Goal: Task Accomplishment & Management: Use online tool/utility

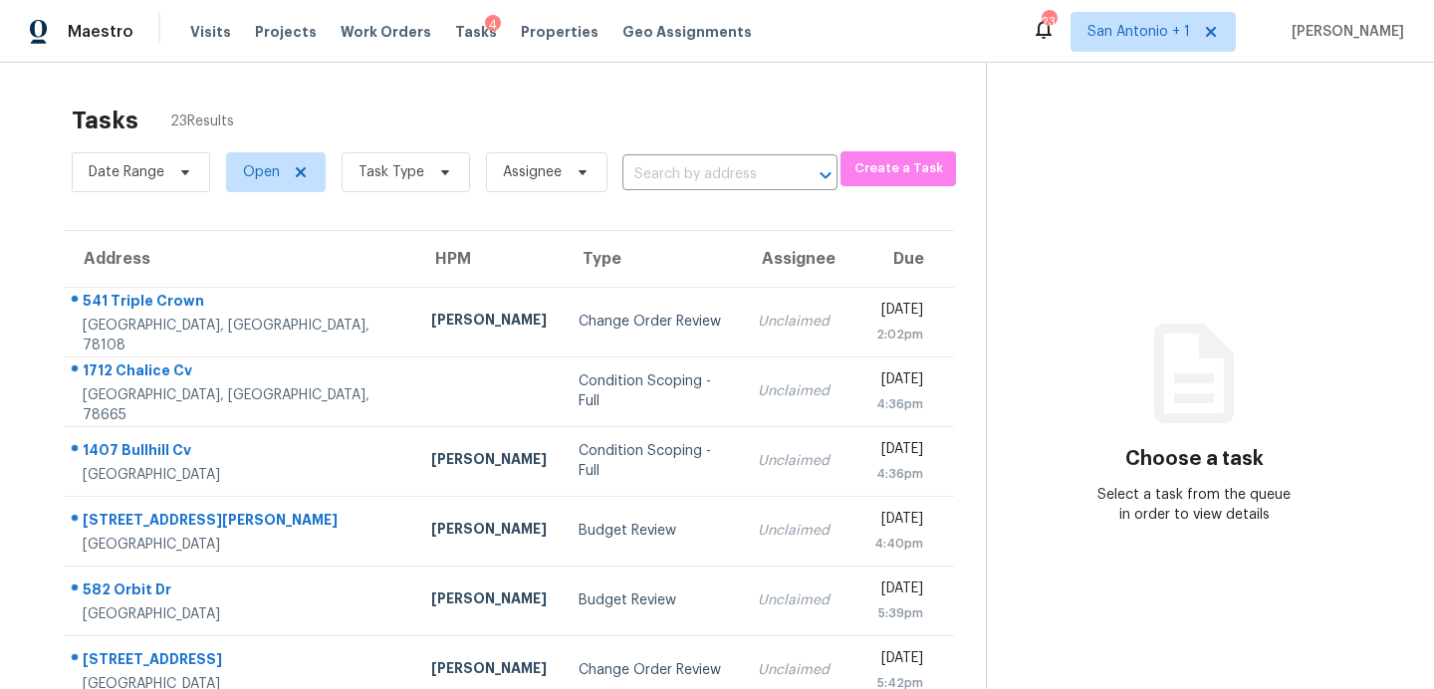
click at [485, 30] on div "4" at bounding box center [493, 25] width 16 height 20
click at [456, 32] on span "Tasks" at bounding box center [476, 32] width 42 height 14
click at [460, 33] on span "Tasks" at bounding box center [476, 32] width 42 height 14
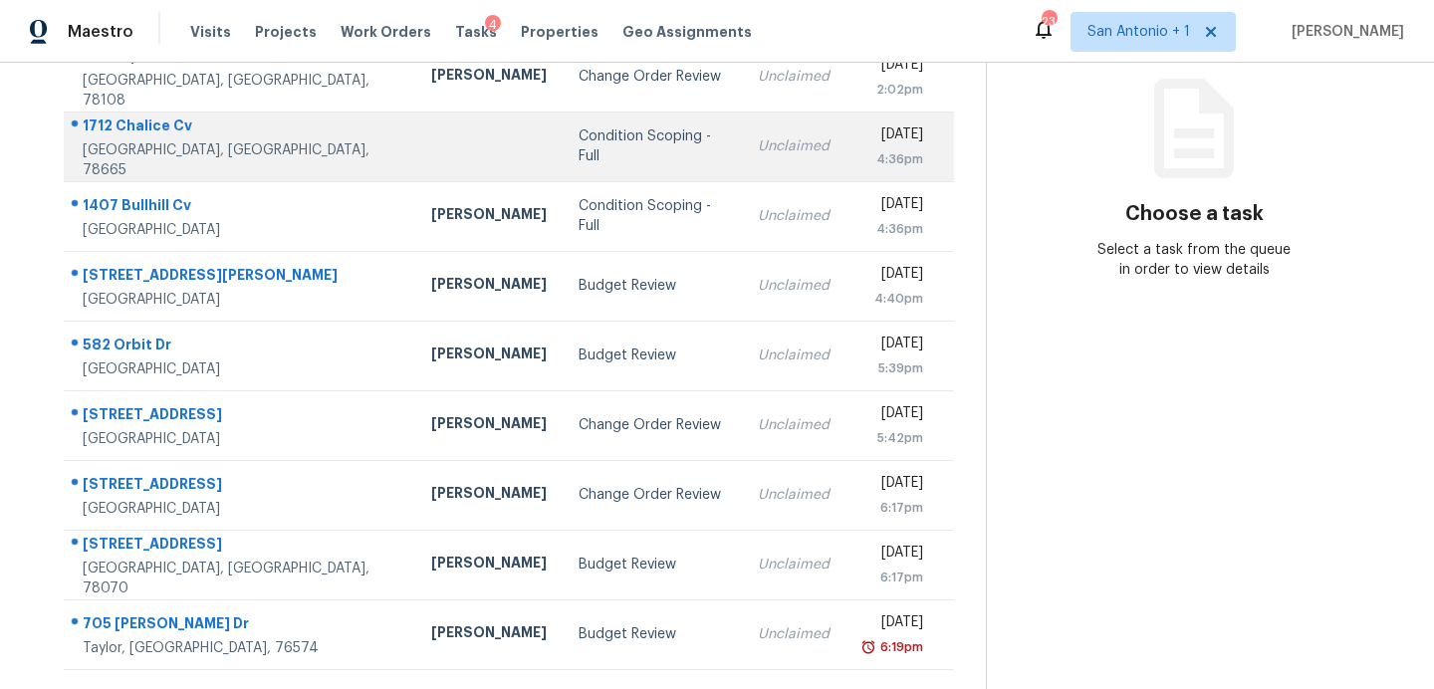
scroll to position [254, 0]
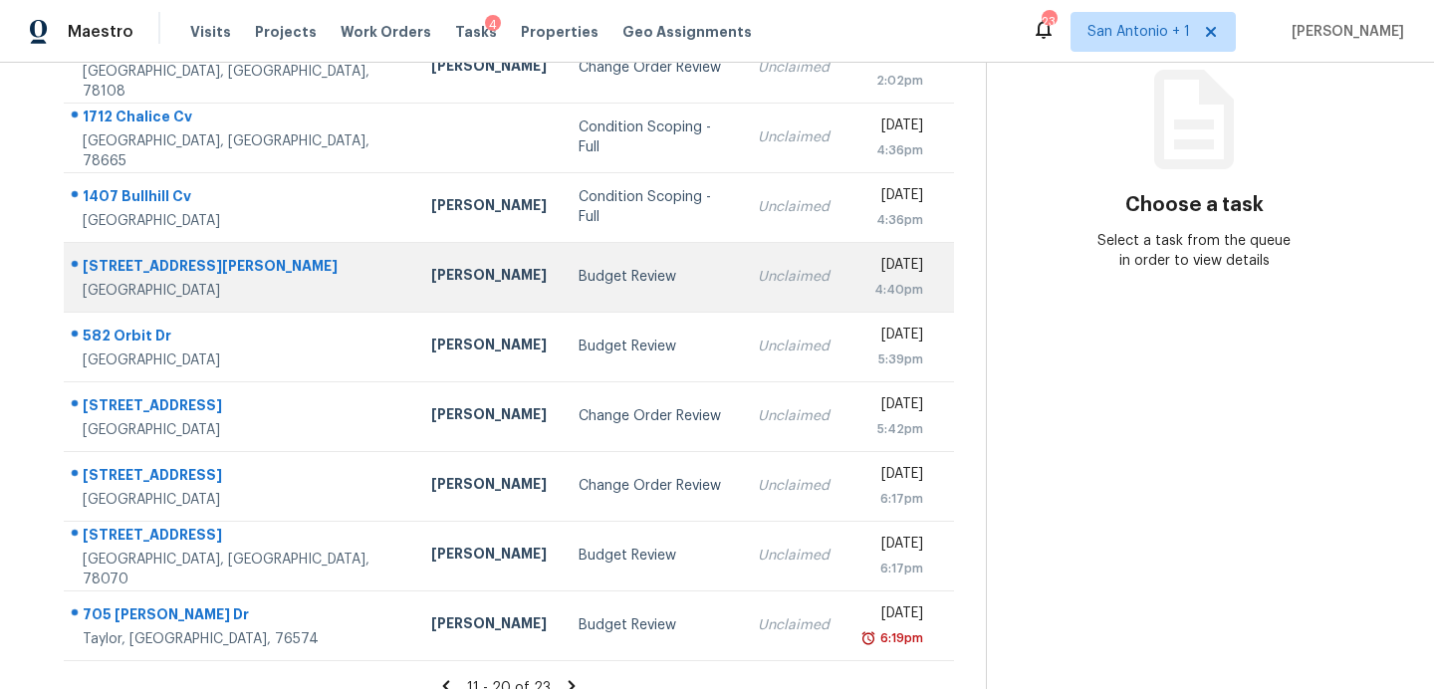
click at [578, 273] on div "Budget Review" at bounding box center [651, 277] width 147 height 20
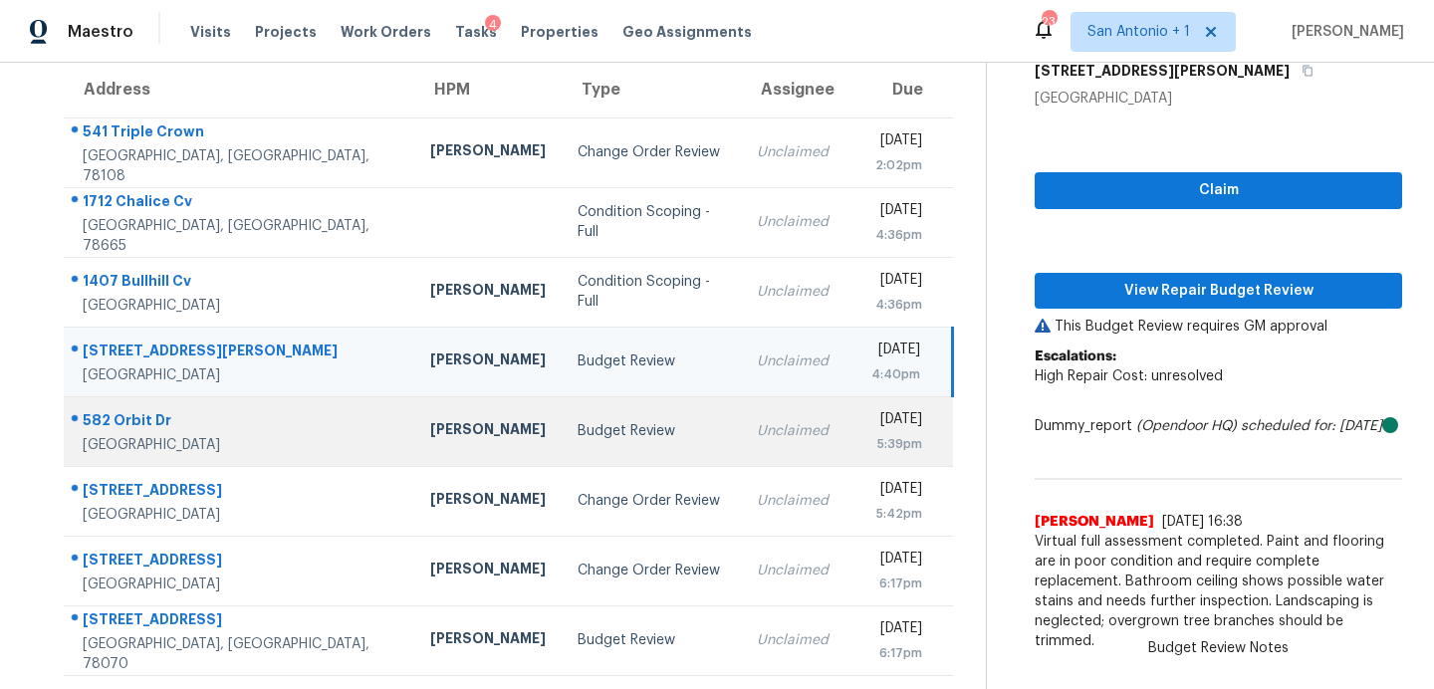
scroll to position [278, 0]
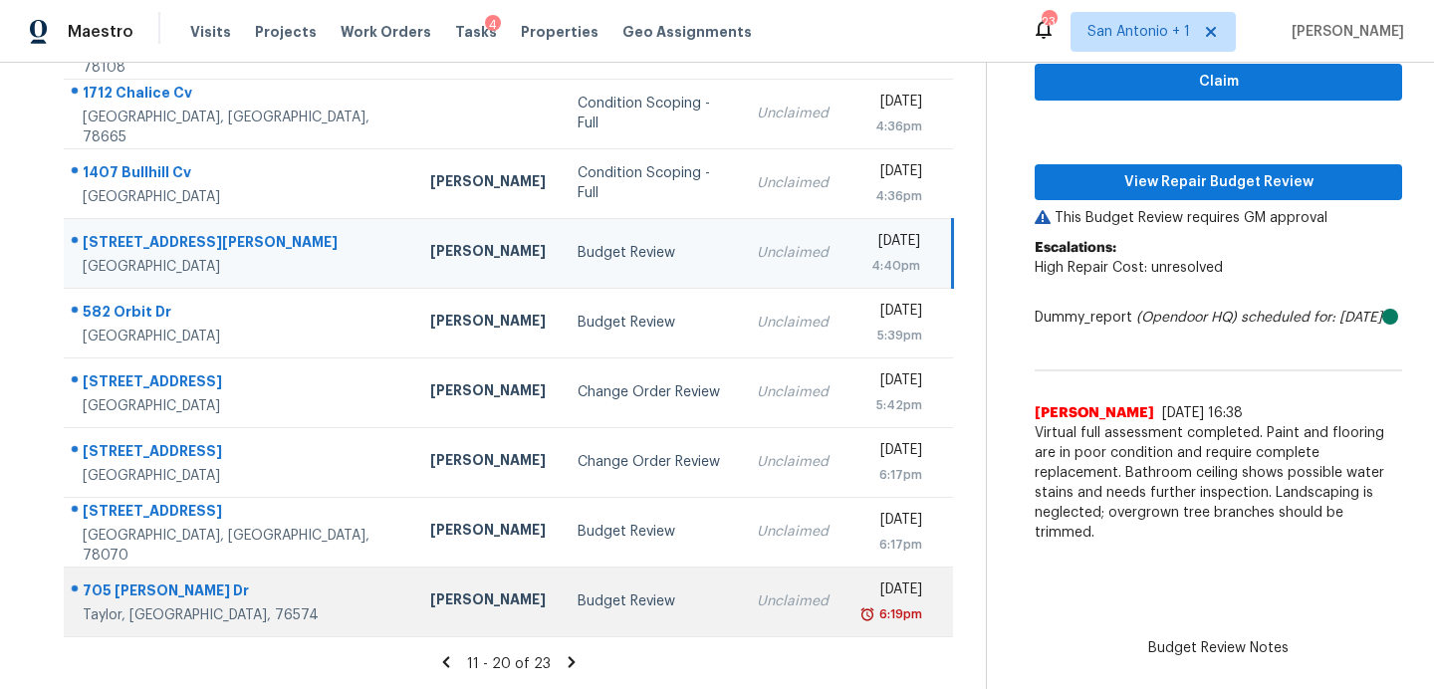
click at [643, 602] on td "Budget Review" at bounding box center [651, 601] width 179 height 70
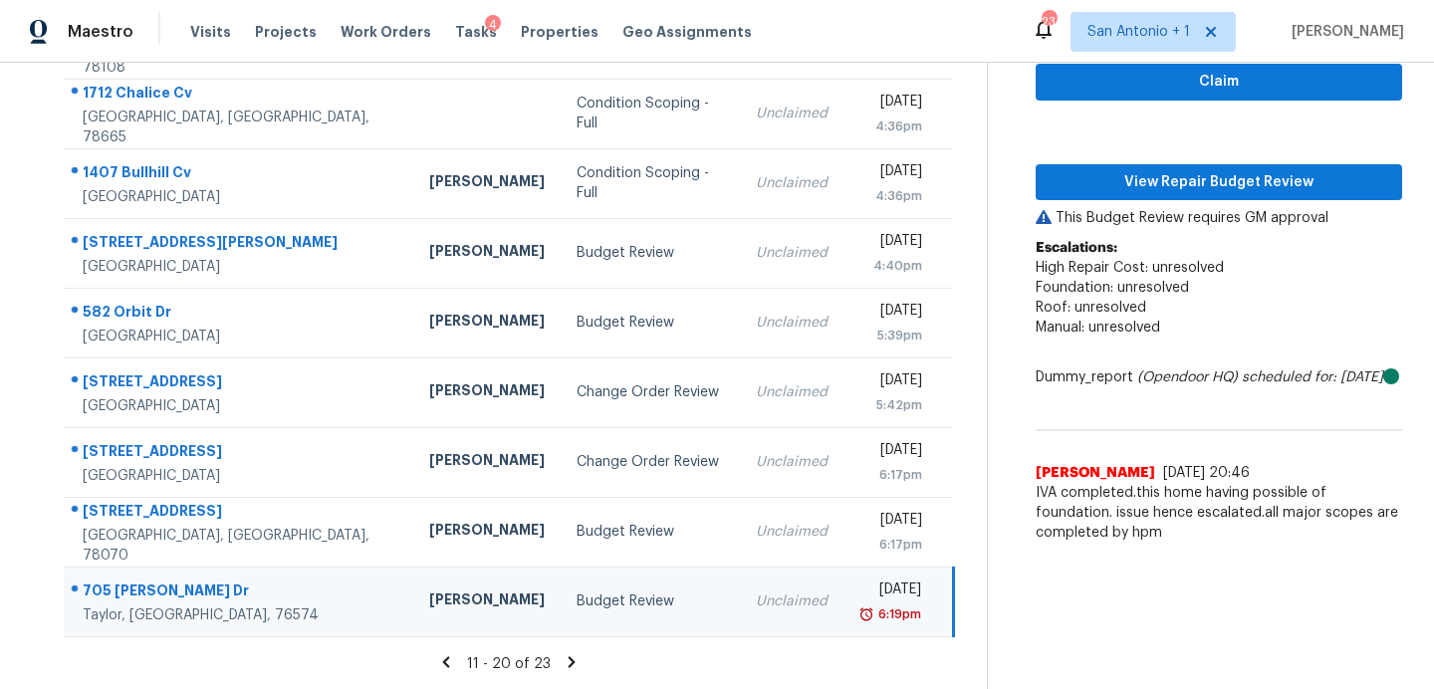
click at [443, 664] on icon at bounding box center [446, 661] width 7 height 11
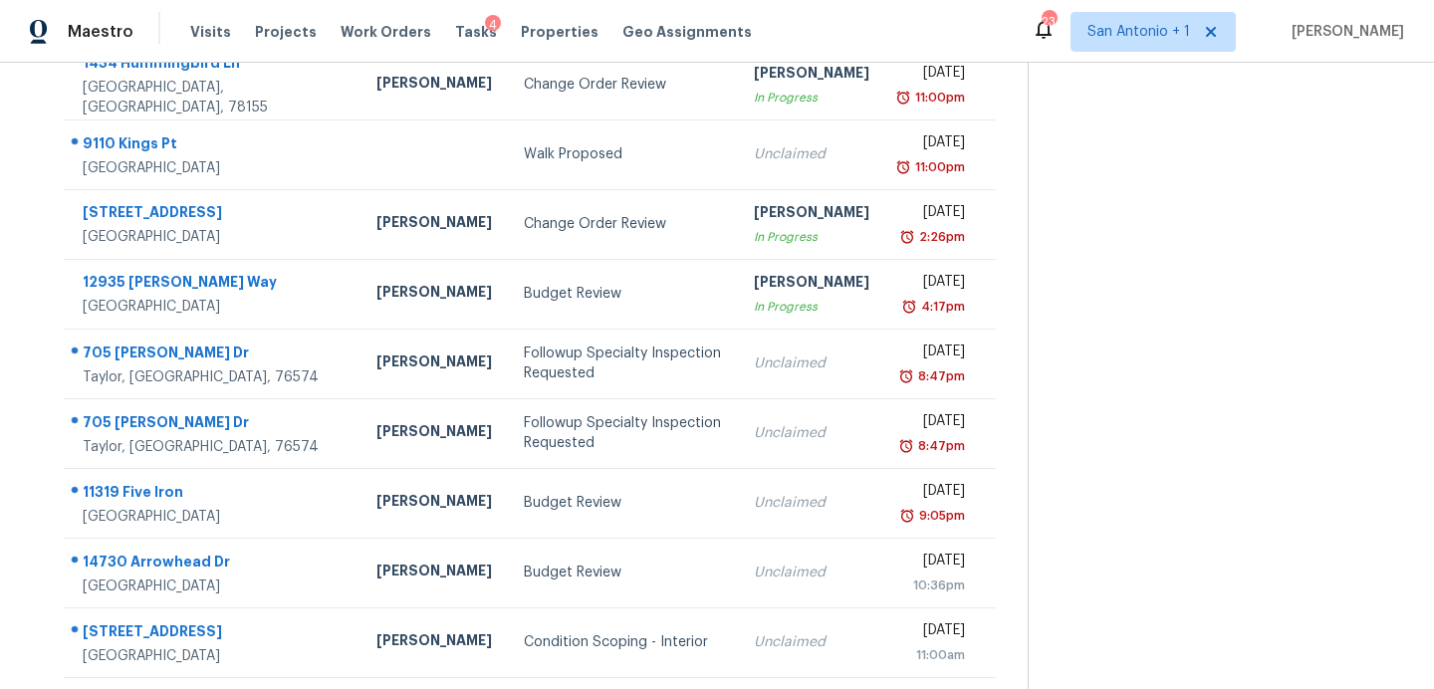
scroll to position [331, 0]
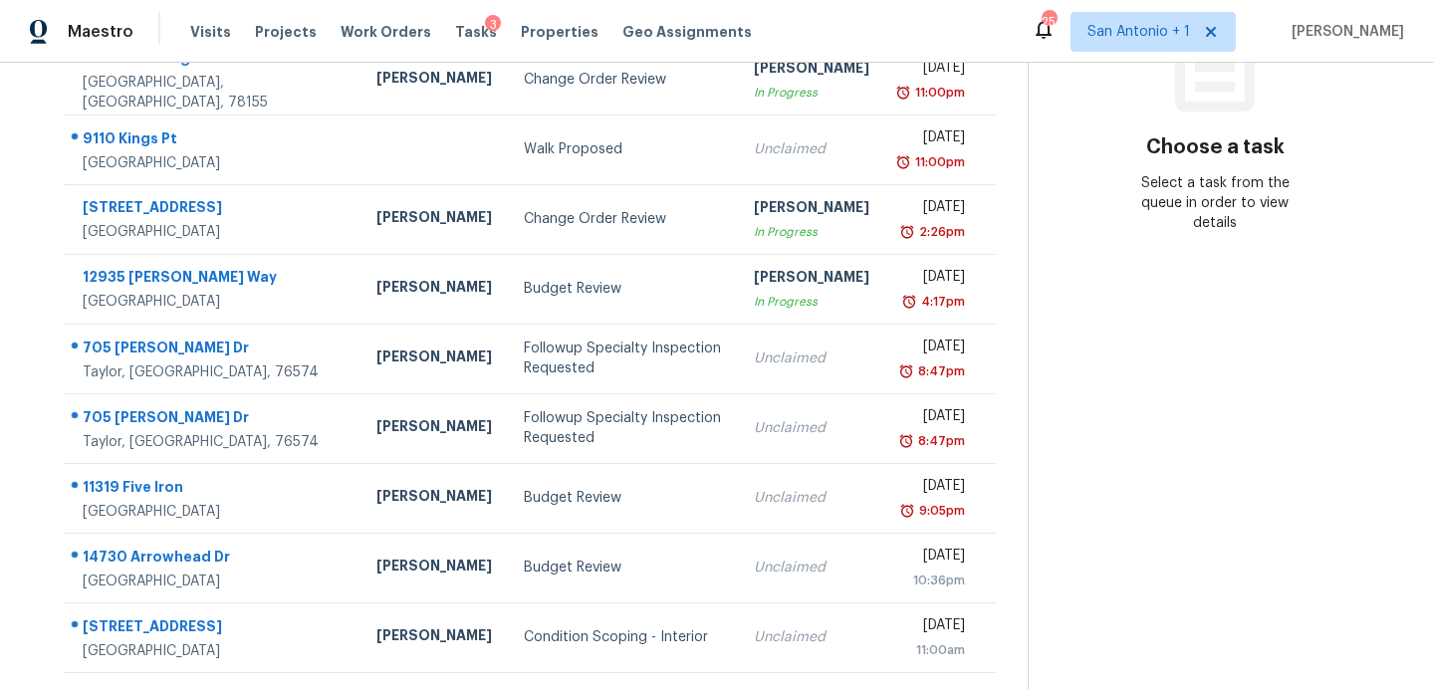
scroll to position [321, 0]
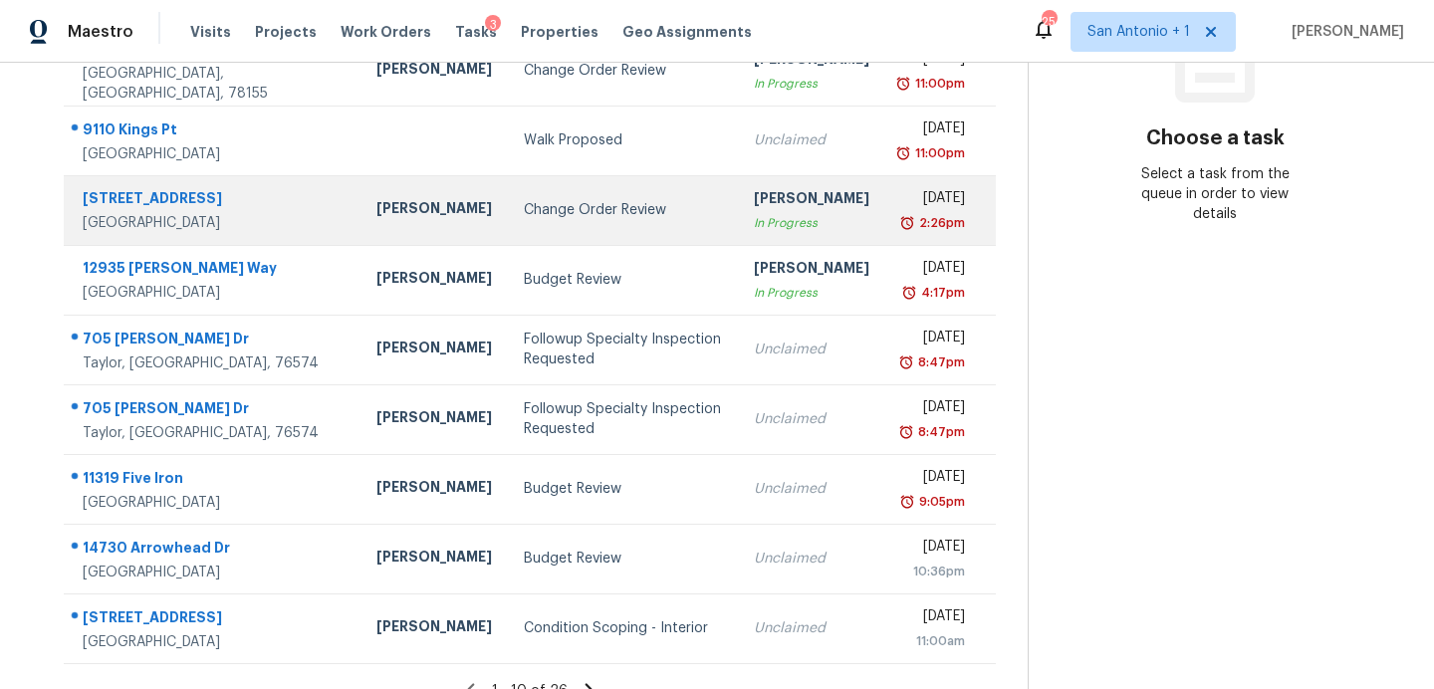
click at [530, 217] on div "Change Order Review" at bounding box center [623, 210] width 198 height 20
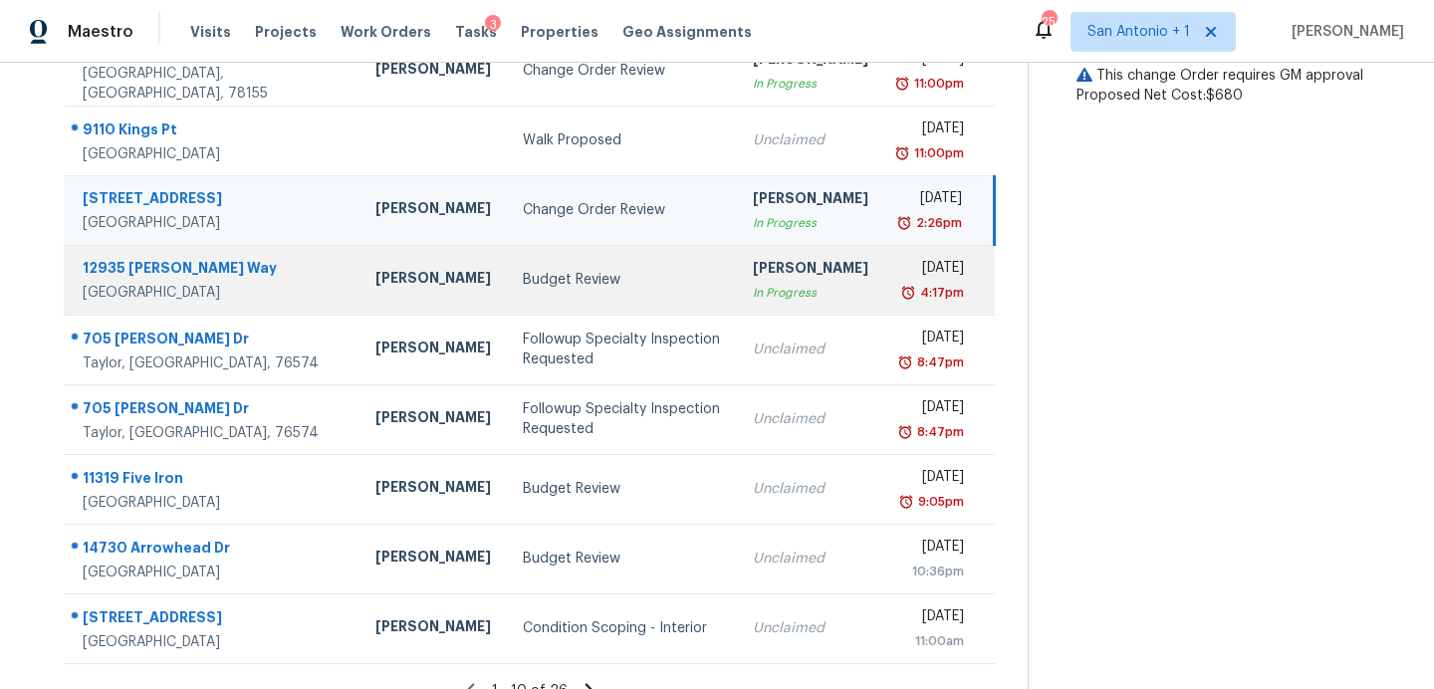
click at [523, 284] on div "Budget Review" at bounding box center [622, 280] width 198 height 20
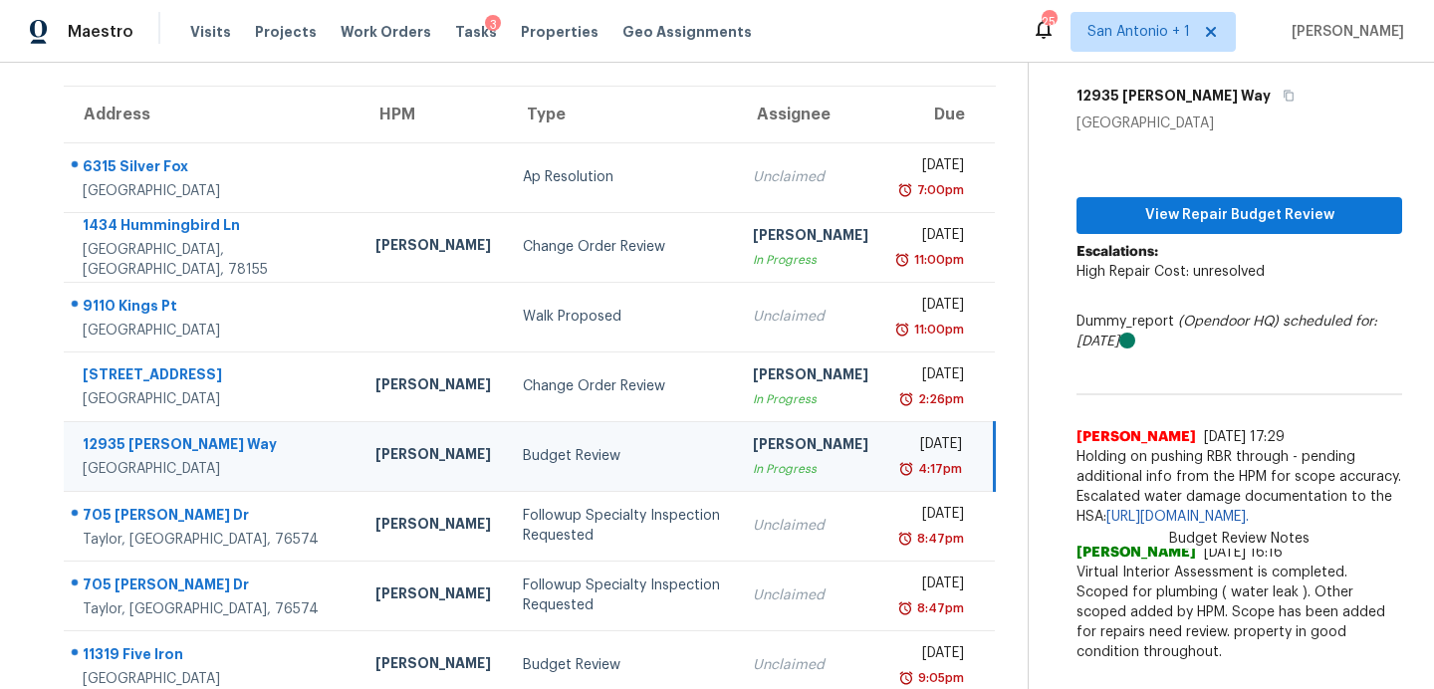
scroll to position [347, 0]
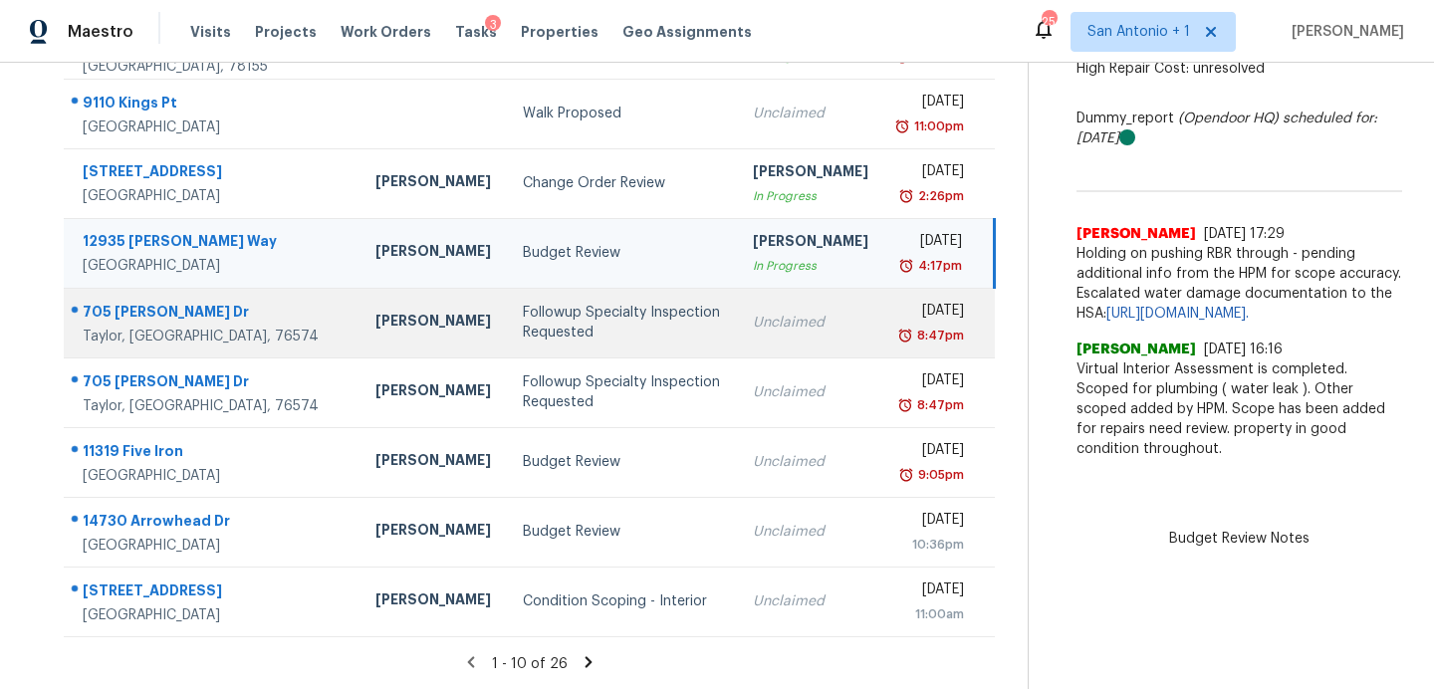
click at [523, 328] on div "Followup Specialty Inspection Requested" at bounding box center [622, 323] width 198 height 40
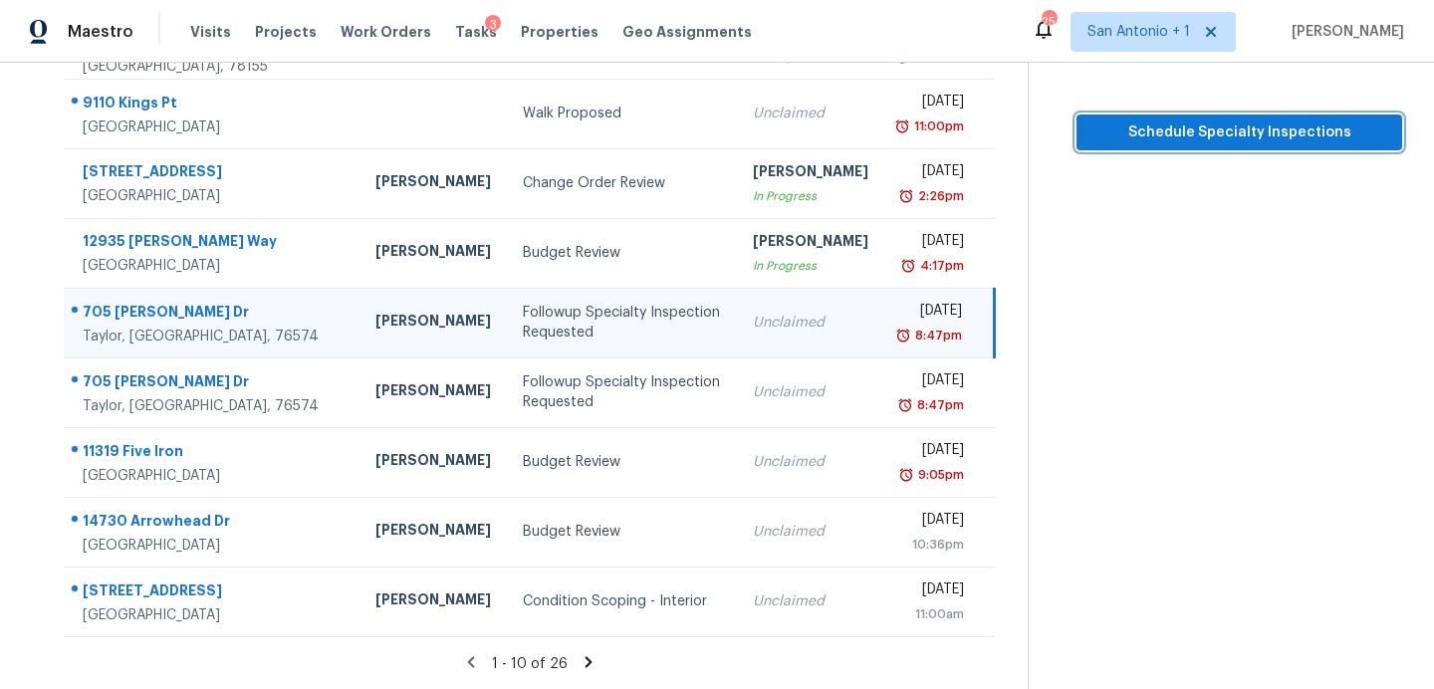
click at [1174, 135] on span "Schedule Specialty Inspections" at bounding box center [1239, 132] width 294 height 25
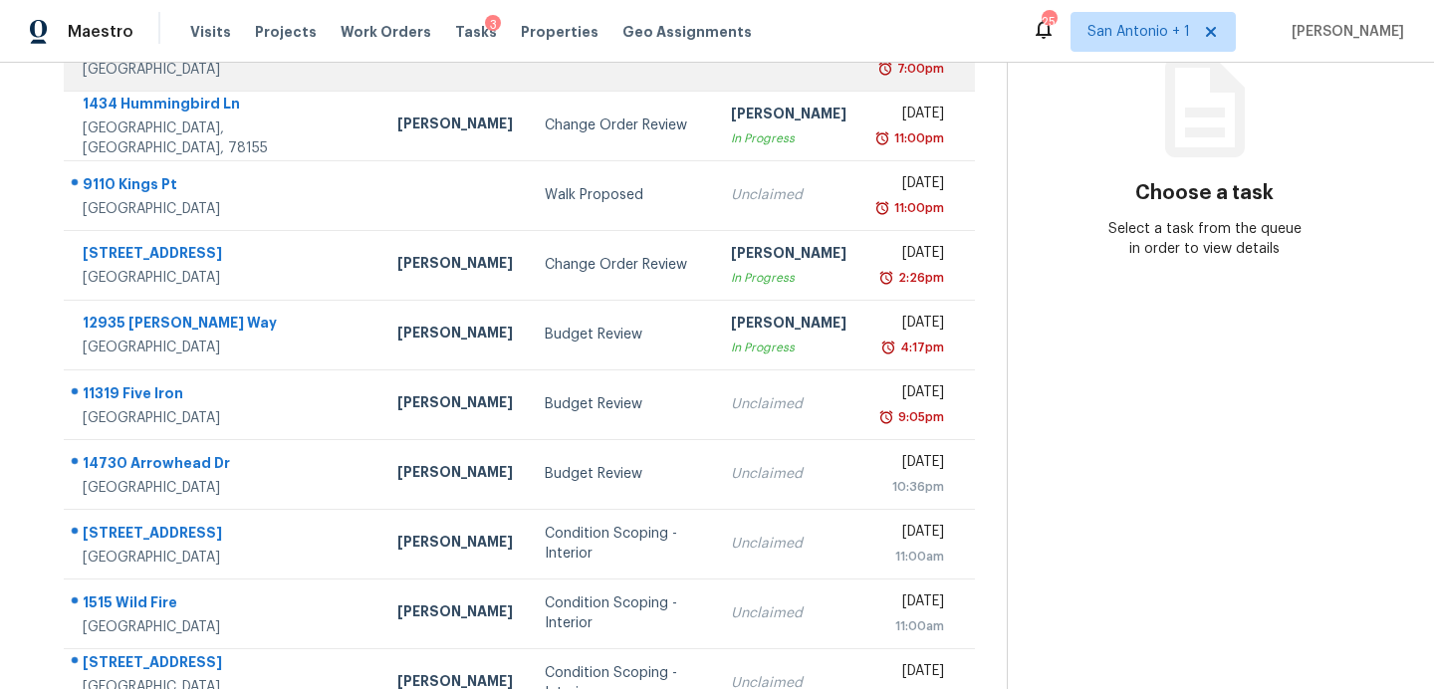
scroll to position [282, 0]
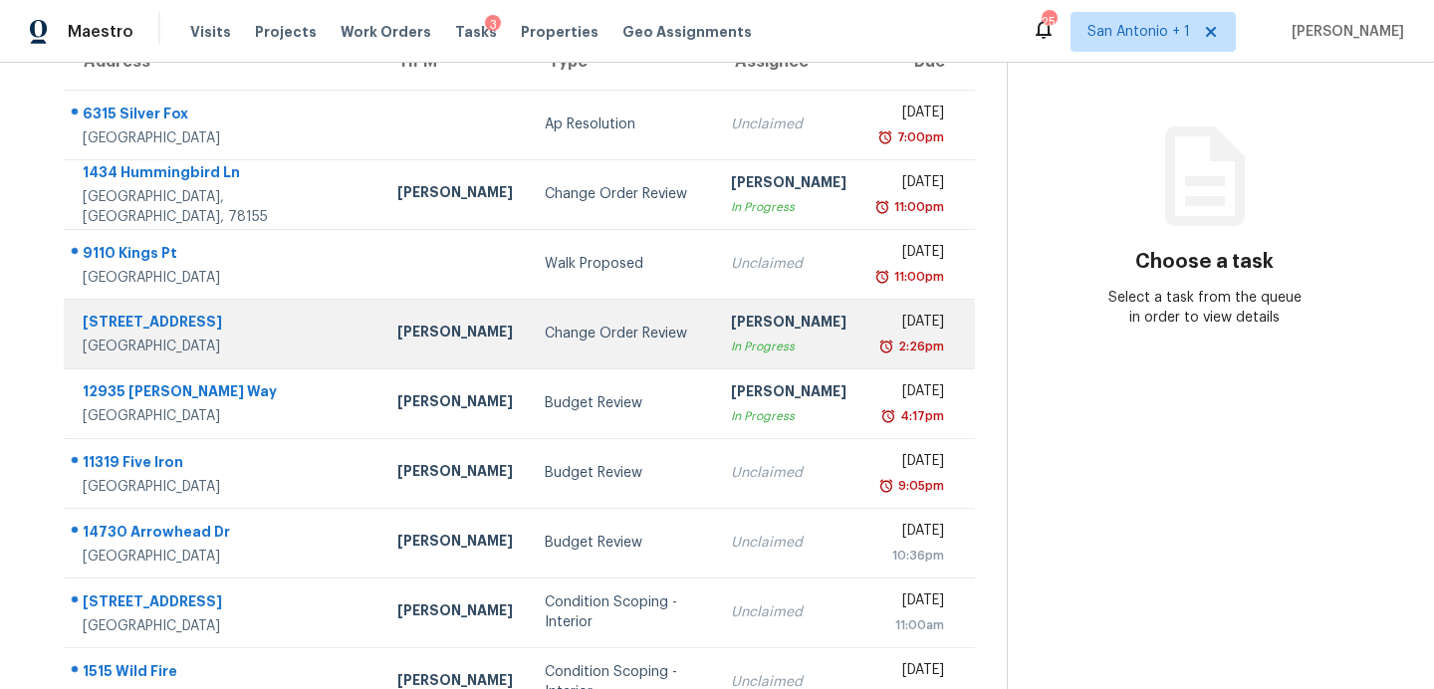
scroll to position [199, 0]
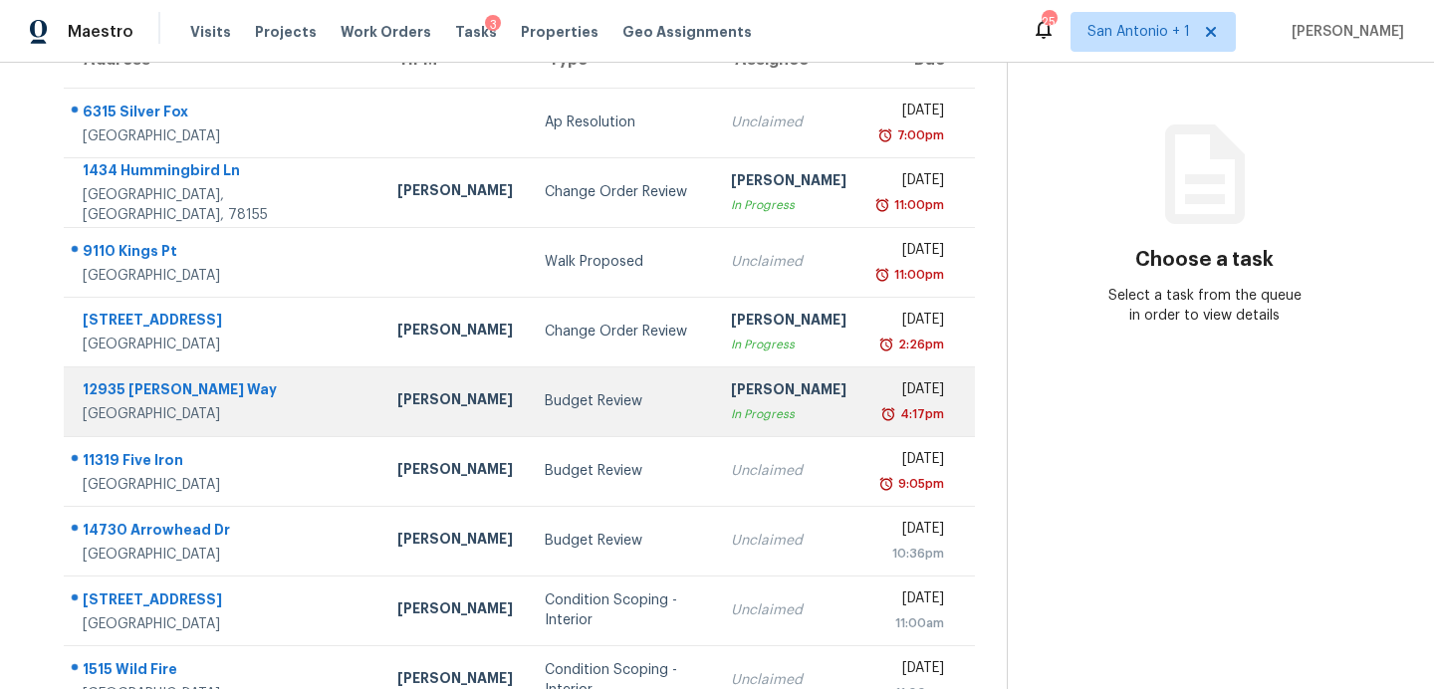
click at [529, 416] on td "Budget Review" at bounding box center [622, 401] width 186 height 70
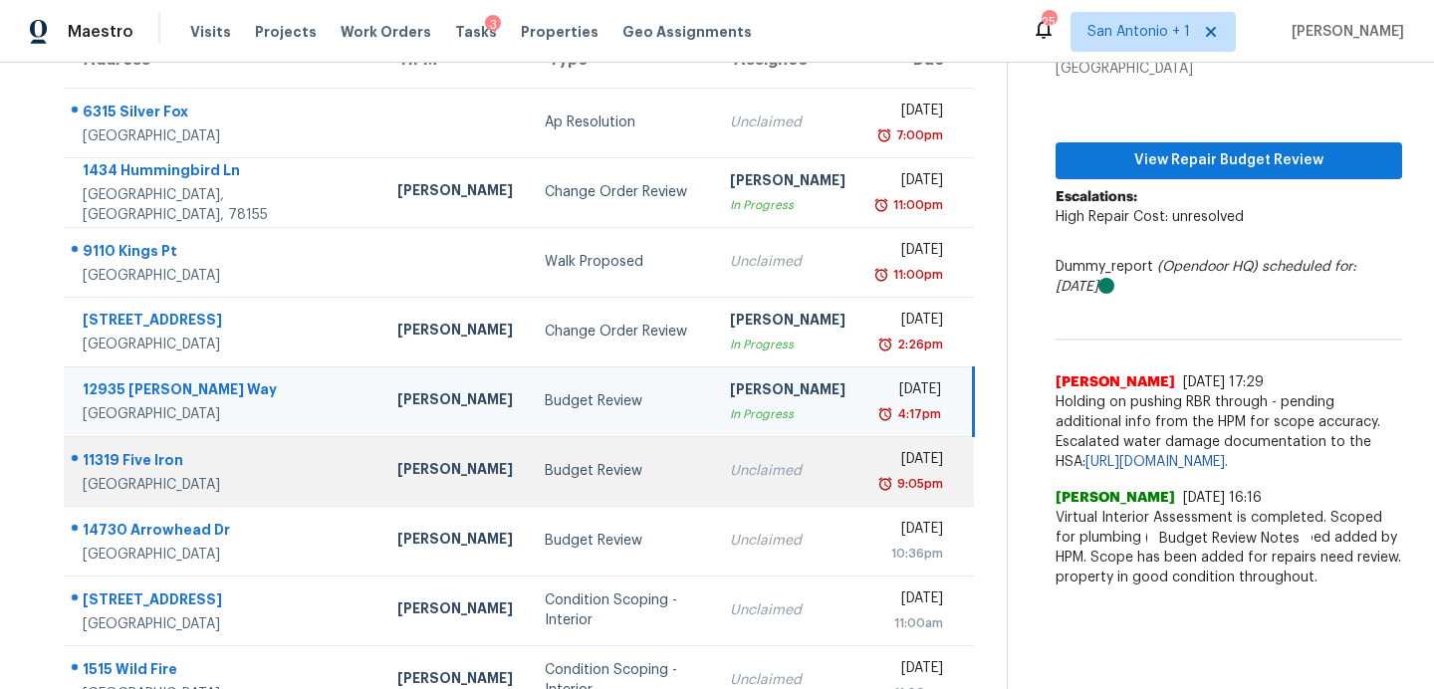
click at [529, 490] on td "Budget Review" at bounding box center [621, 471] width 185 height 70
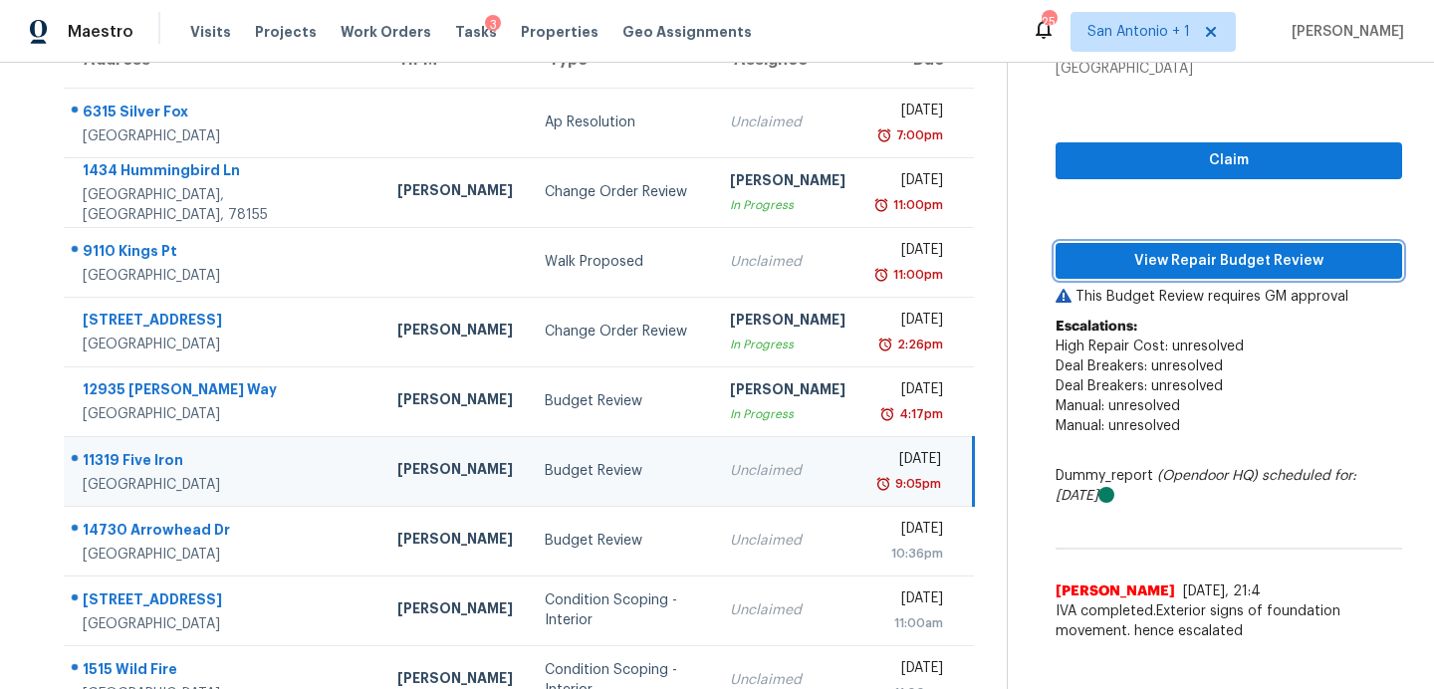
click at [1175, 258] on span "View Repair Budget Review" at bounding box center [1228, 261] width 315 height 25
